Goal: Navigation & Orientation: Go to known website

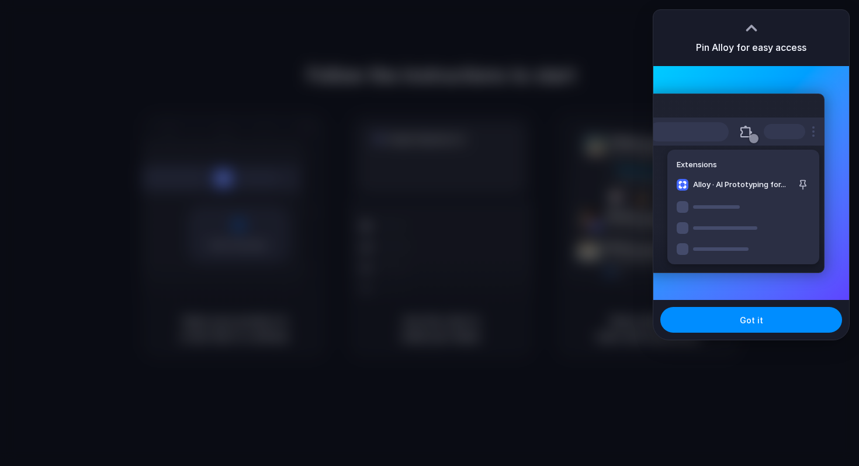
click at [819, 92] on div "Extensions Alloy · AI Prototyping for..." at bounding box center [752, 183] width 196 height 234
click at [762, 323] on button "Got it" at bounding box center [752, 320] width 182 height 26
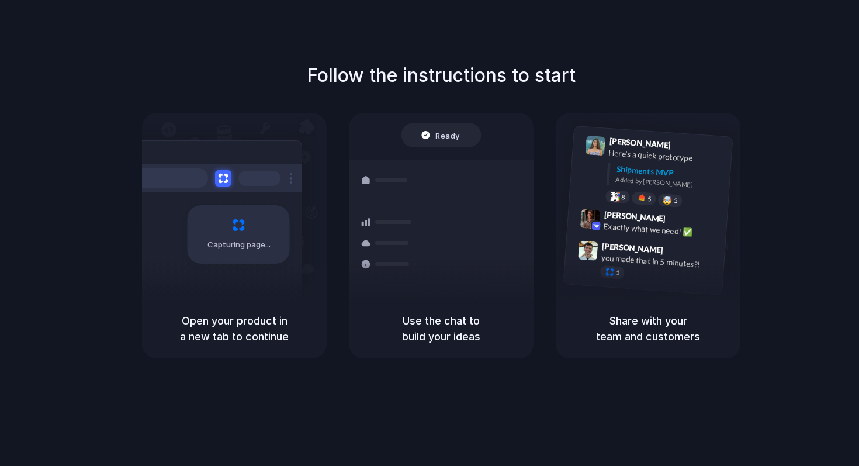
click at [256, 257] on div "Capturing page" at bounding box center [239, 234] width 102 height 58
